Goal: Register for event/course

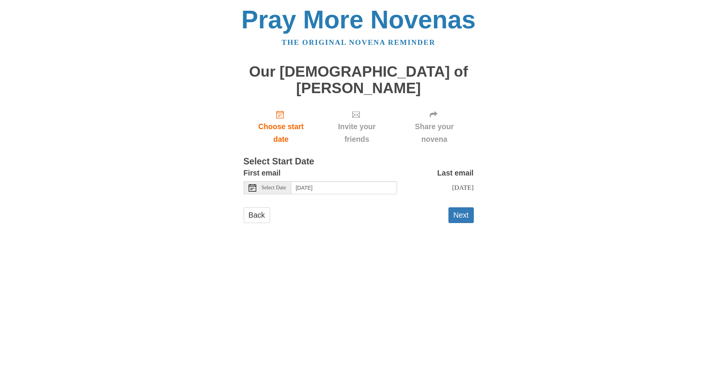
click at [284, 185] on span "Select Date" at bounding box center [274, 187] width 25 height 5
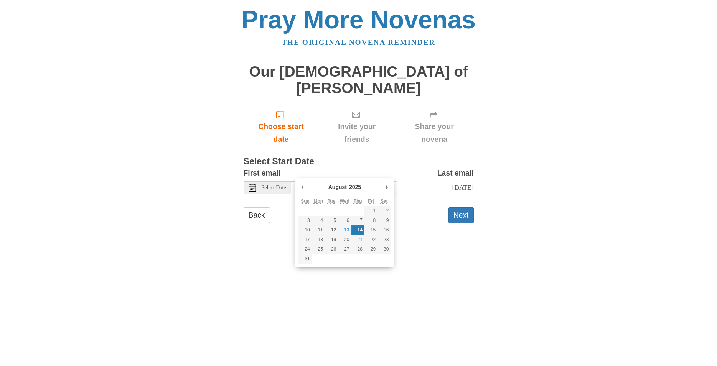
click at [422, 246] on html "Pray More Novenas The original novena reminder Our [DEMOGRAPHIC_DATA] of Velank…" at bounding box center [358, 123] width 717 height 246
click at [368, 181] on input "[DATE]" at bounding box center [344, 187] width 106 height 13
type input "[DATE]"
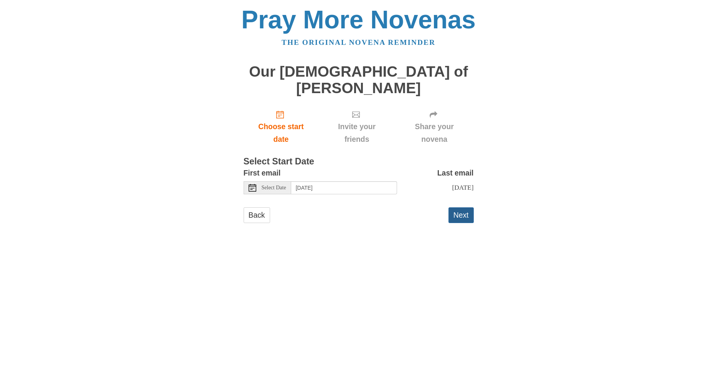
click at [468, 208] on button "Next" at bounding box center [461, 216] width 25 height 16
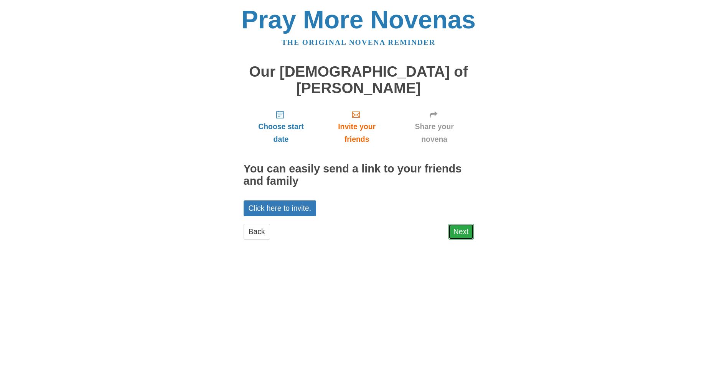
click at [468, 224] on link "Next" at bounding box center [461, 232] width 25 height 16
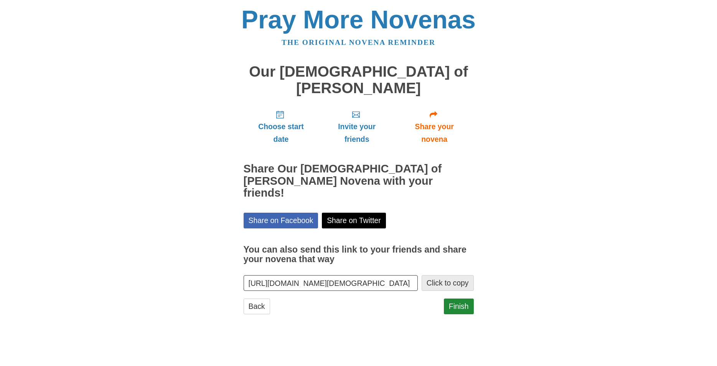
click at [454, 275] on button "Click to copy" at bounding box center [448, 283] width 52 height 16
click at [459, 299] on link "Finish" at bounding box center [459, 307] width 30 height 16
